Goal: Information Seeking & Learning: Compare options

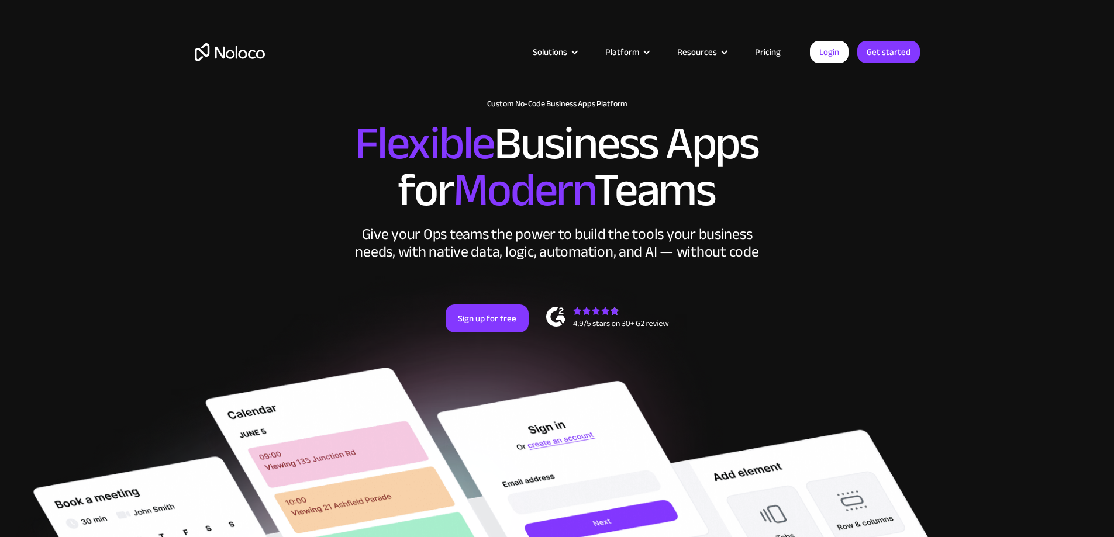
click at [765, 48] on link "Pricing" at bounding box center [767, 51] width 55 height 15
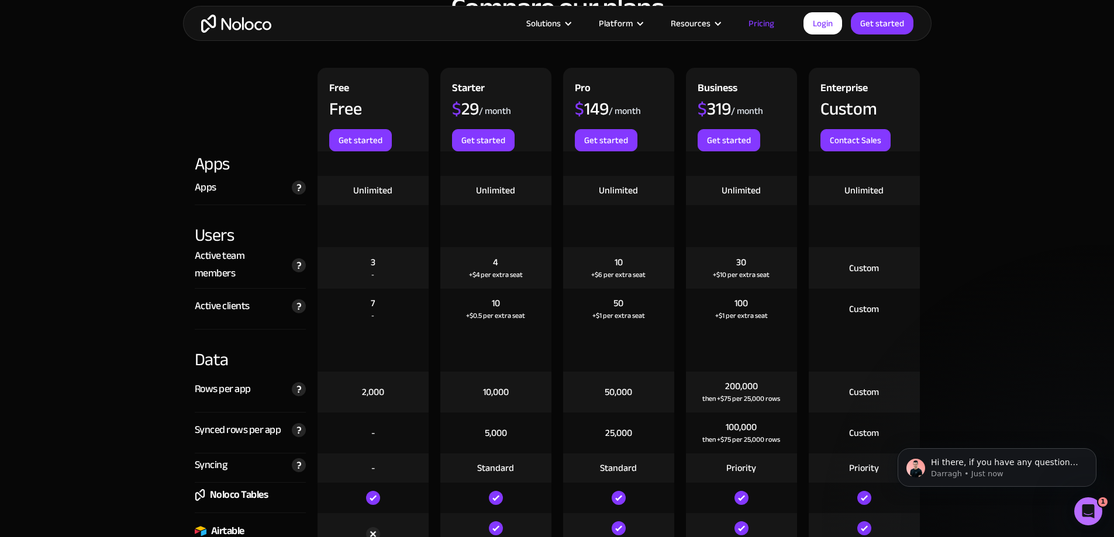
scroll to position [1403, 0]
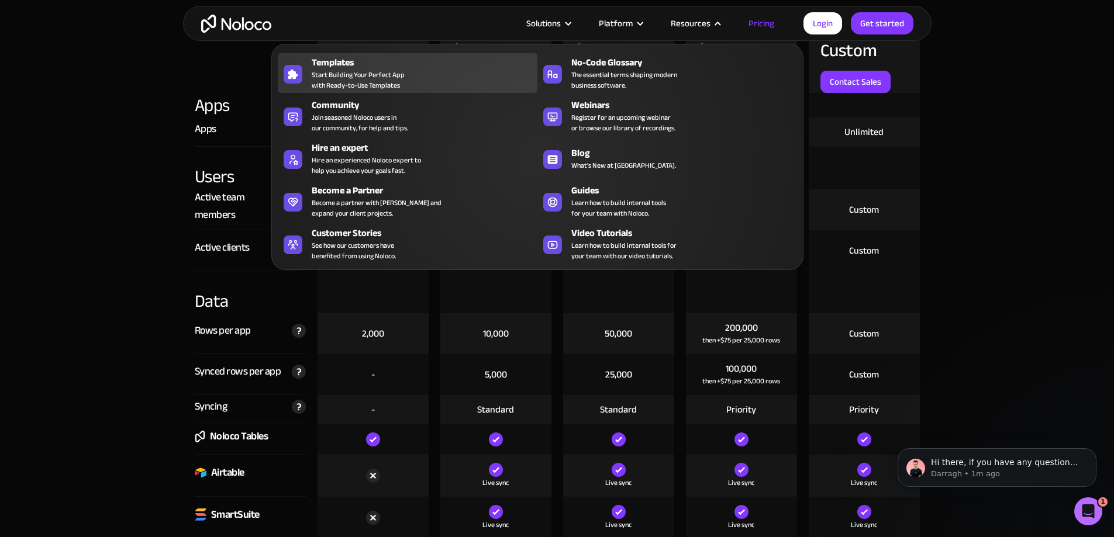
click at [428, 87] on div "Templates Start Building Your Perfect App with Ready-to-Use Templates" at bounding box center [422, 73] width 220 height 35
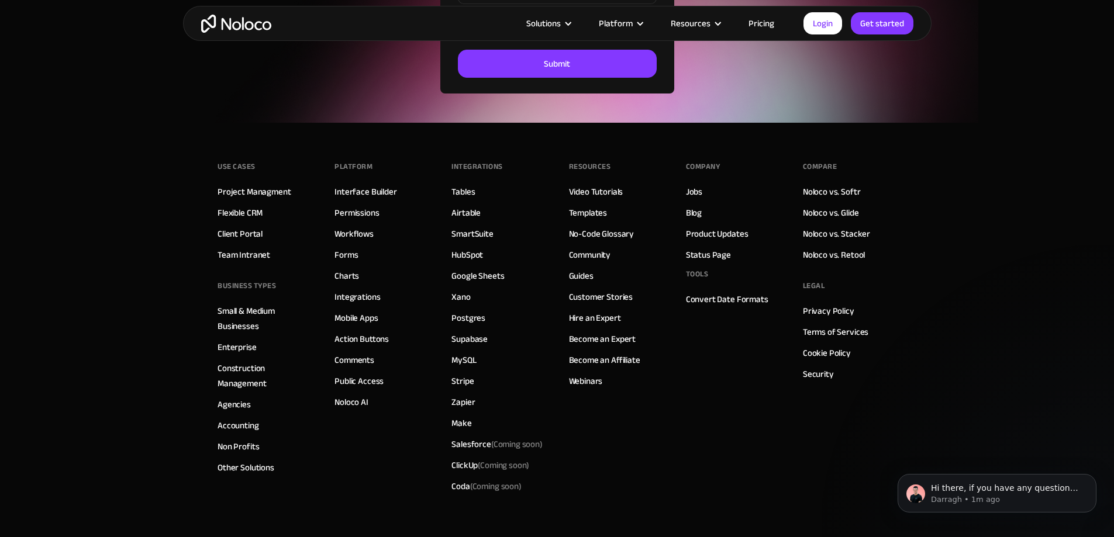
scroll to position [4138, 0]
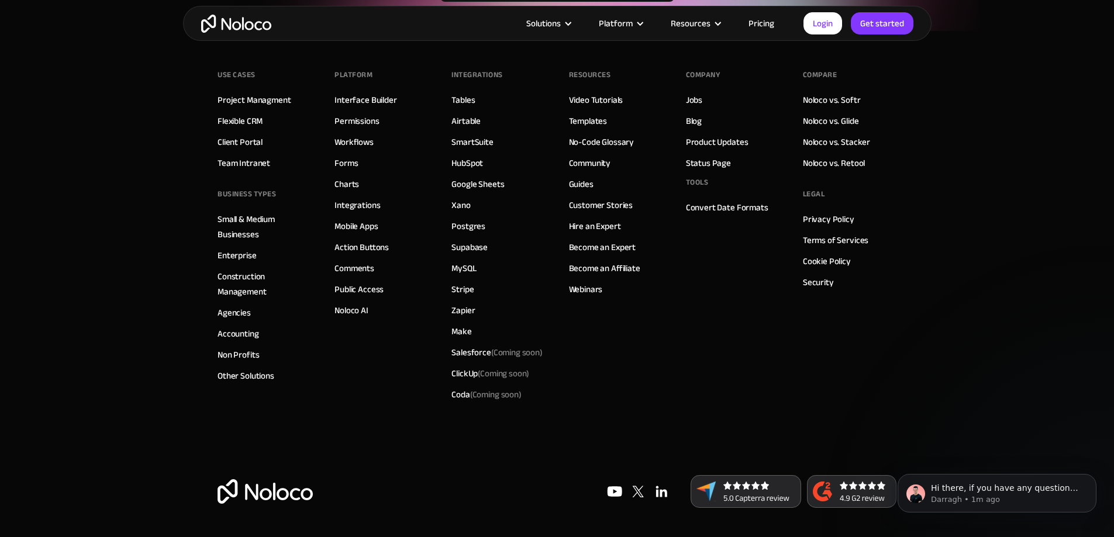
click at [717, 410] on div "Use Cases Project Managment Flexible CRM Client Portal Team Intranet BUSINESS T…" at bounding box center [556, 253] width 679 height 444
click at [487, 396] on span "(Coming soon)" at bounding box center [495, 394] width 51 height 16
click at [597, 399] on div "Resources Video Tutorials Templates No-Code Glossary Community Guides Customer …" at bounding box center [616, 235] width 94 height 339
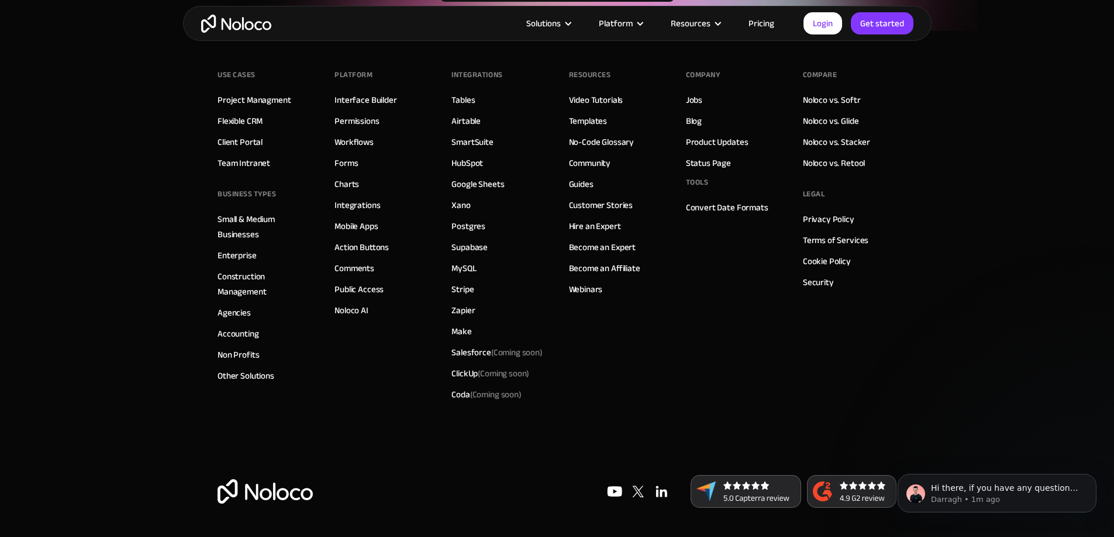
click at [597, 399] on div "Resources Video Tutorials Templates No-Code Glossary Community Guides Customer …" at bounding box center [616, 235] width 94 height 339
click at [833, 162] on link "Noloco vs. Retool" at bounding box center [834, 162] width 62 height 15
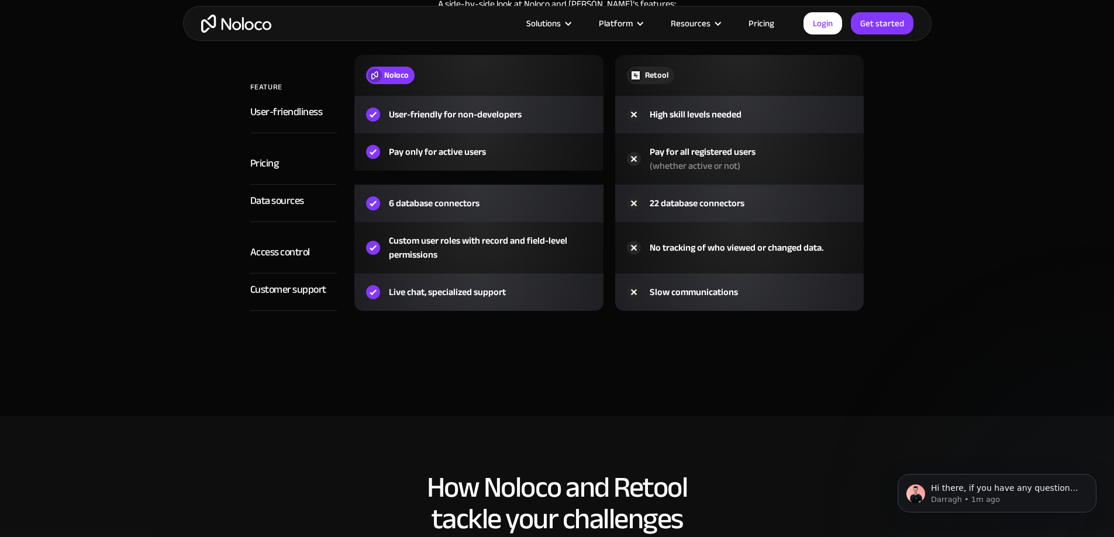
scroll to position [1286, 0]
